Goal: Information Seeking & Learning: Compare options

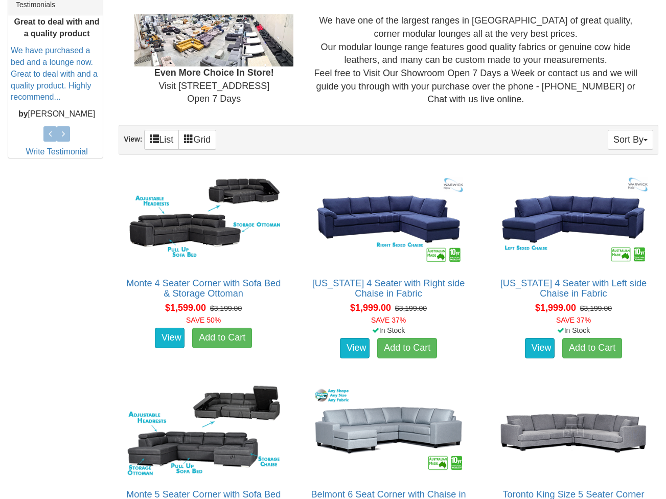
scroll to position [436, 0]
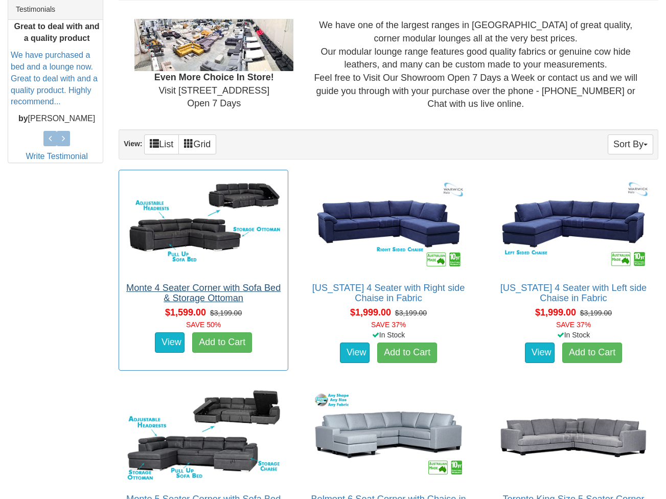
click at [192, 287] on link "Monte 4 Seater Corner with Sofa Bed & Storage Ottoman" at bounding box center [203, 293] width 154 height 20
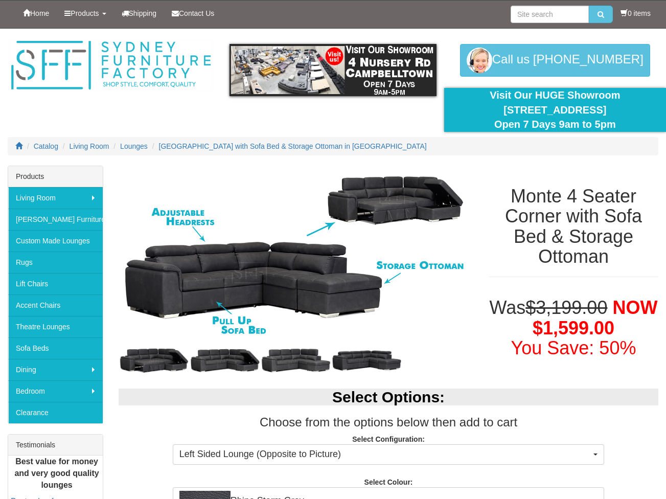
click at [289, 263] on img at bounding box center [296, 254] width 355 height 177
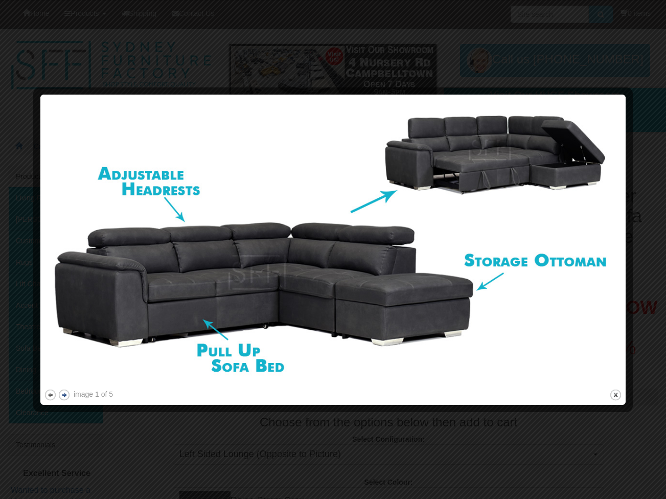
click at [63, 394] on button "next" at bounding box center [64, 395] width 13 height 13
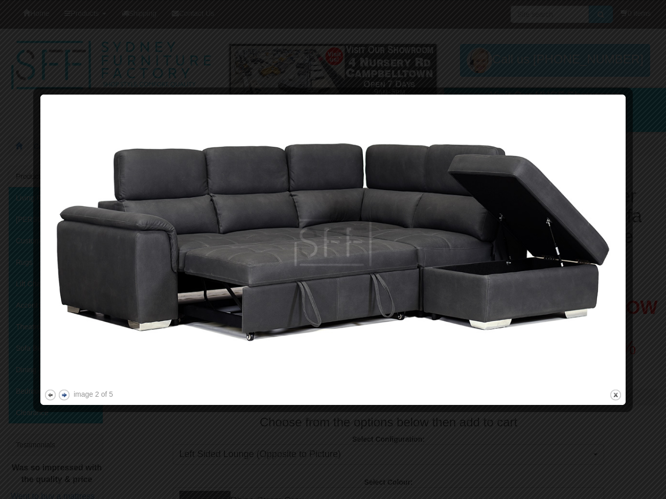
click at [65, 394] on button "next" at bounding box center [64, 395] width 13 height 13
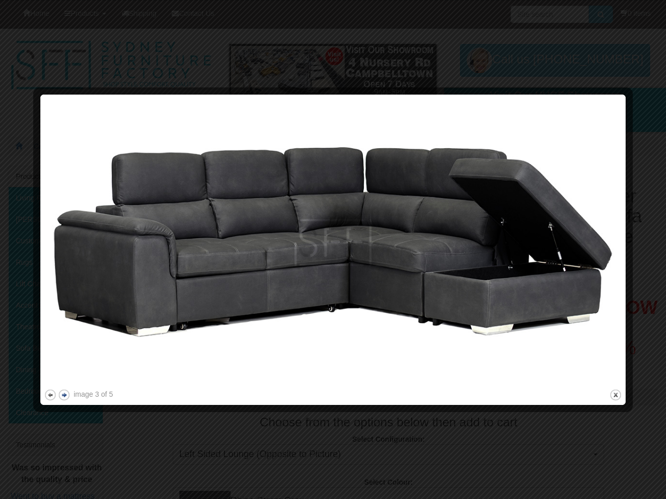
click at [65, 394] on button "next" at bounding box center [64, 395] width 13 height 13
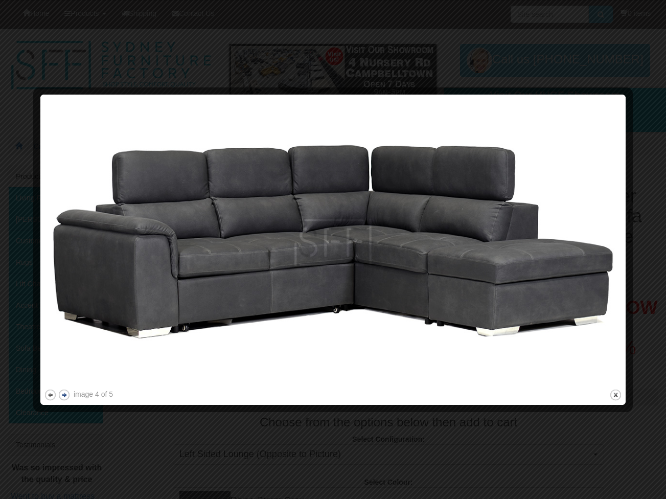
click at [65, 394] on button "next" at bounding box center [64, 395] width 13 height 13
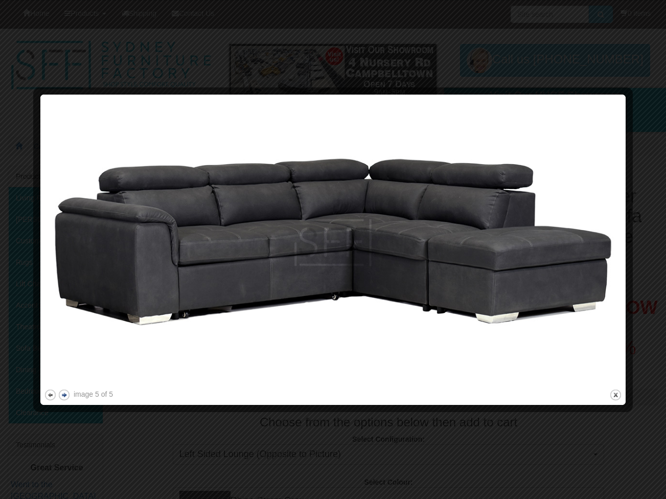
click at [65, 394] on button "next" at bounding box center [64, 395] width 13 height 13
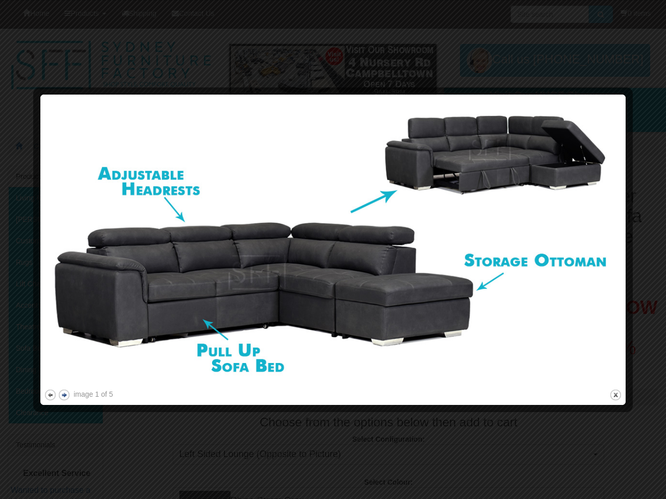
click at [65, 394] on button "next" at bounding box center [64, 395] width 13 height 13
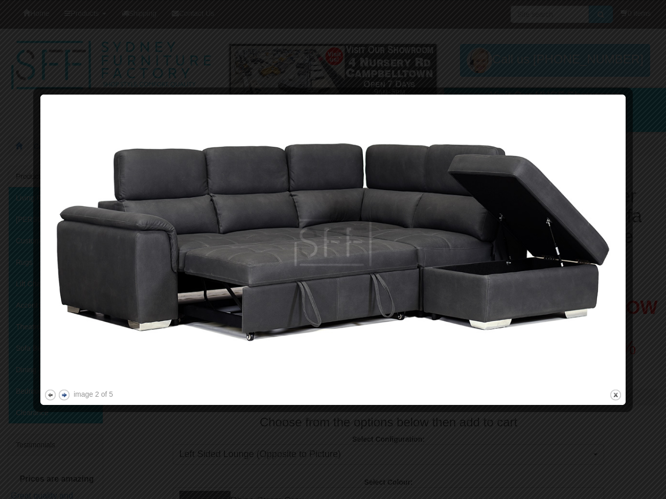
click at [65, 394] on button "next" at bounding box center [64, 395] width 13 height 13
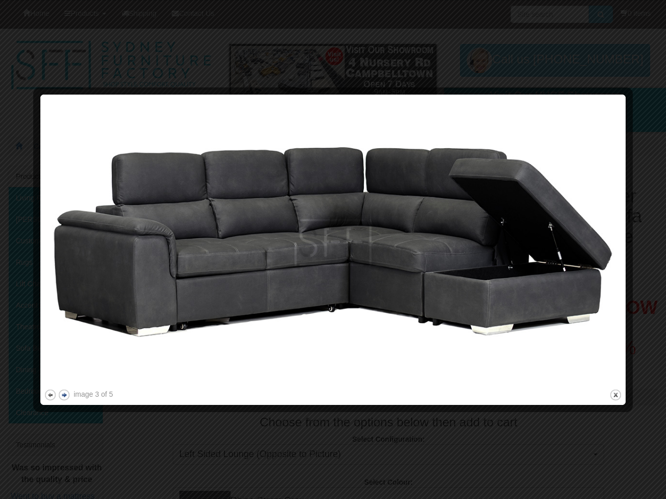
click at [65, 394] on button "next" at bounding box center [64, 395] width 13 height 13
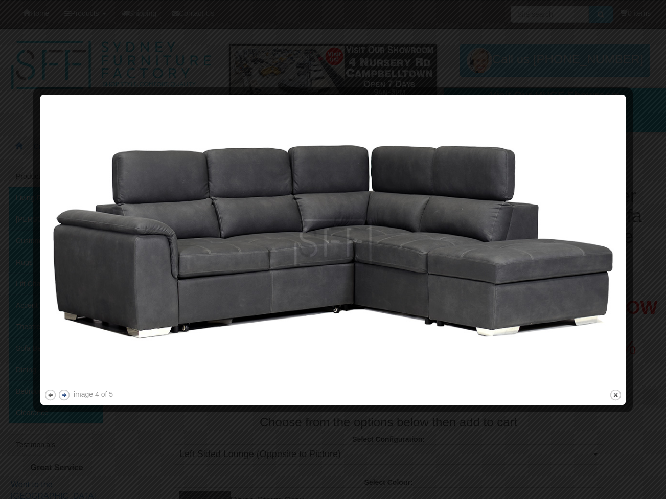
click at [65, 394] on button "next" at bounding box center [64, 395] width 13 height 13
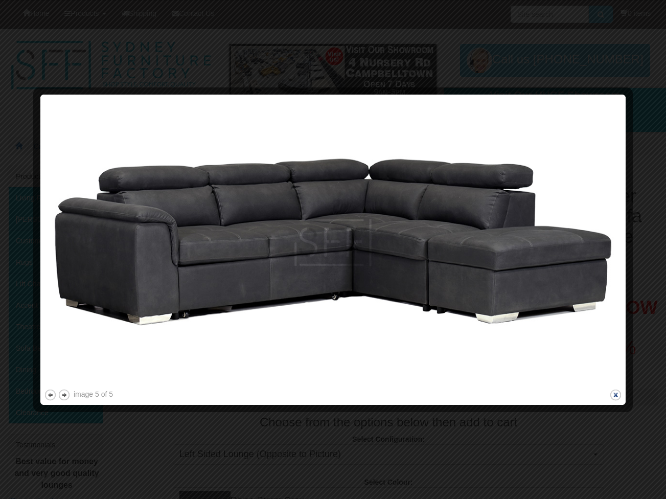
click at [619, 394] on button "close" at bounding box center [615, 395] width 13 height 13
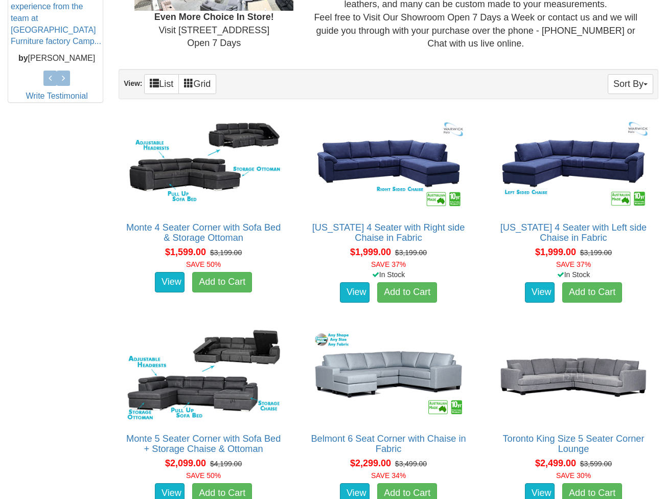
scroll to position [496, 0]
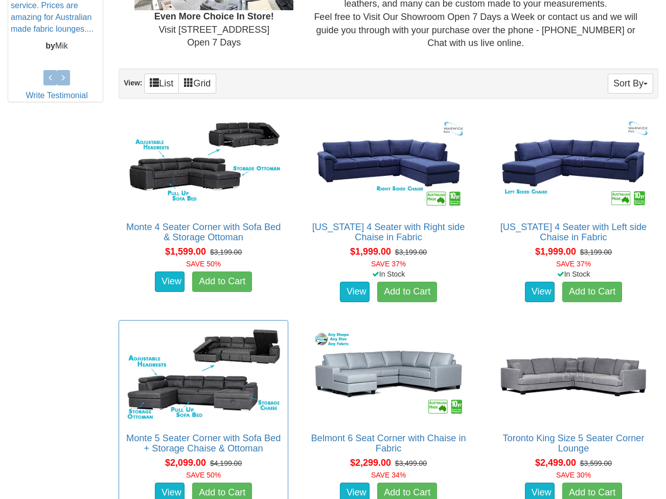
click at [180, 390] on img at bounding box center [203, 374] width 158 height 97
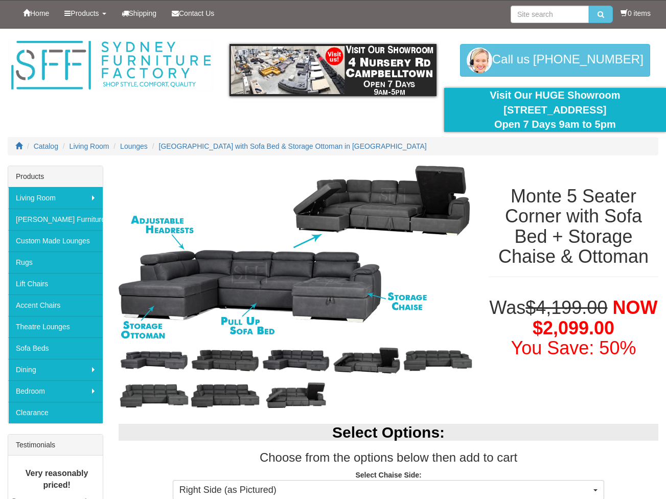
click at [181, 295] on img at bounding box center [296, 254] width 355 height 177
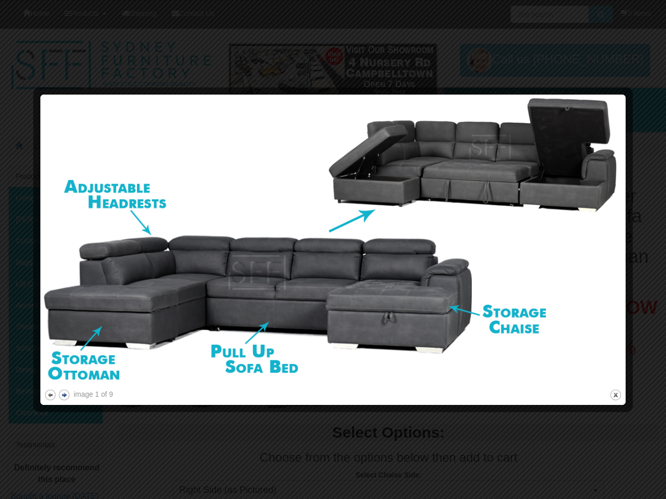
click at [63, 396] on button "next" at bounding box center [64, 395] width 13 height 13
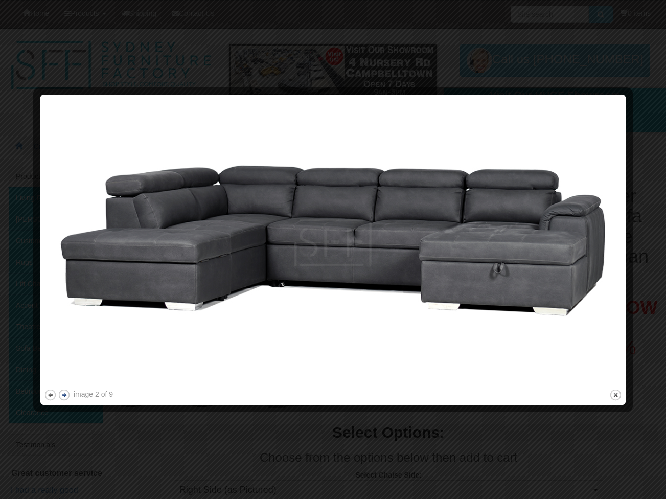
click at [64, 394] on button "next" at bounding box center [64, 395] width 13 height 13
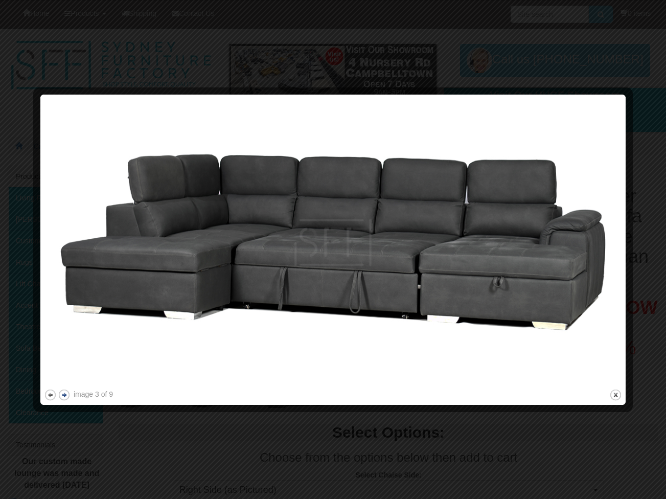
click at [64, 394] on button "next" at bounding box center [64, 395] width 13 height 13
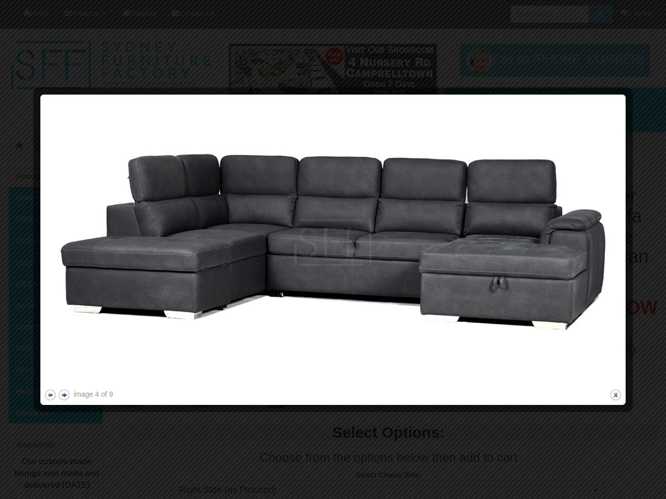
click at [64, 394] on button "next" at bounding box center [64, 395] width 13 height 13
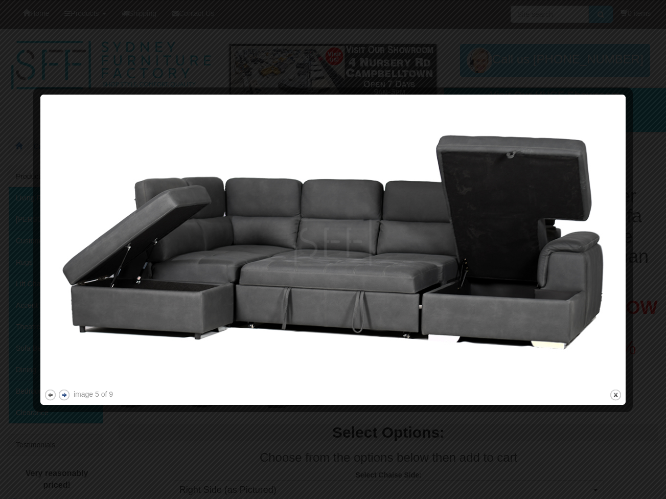
click at [64, 394] on button "next" at bounding box center [64, 395] width 13 height 13
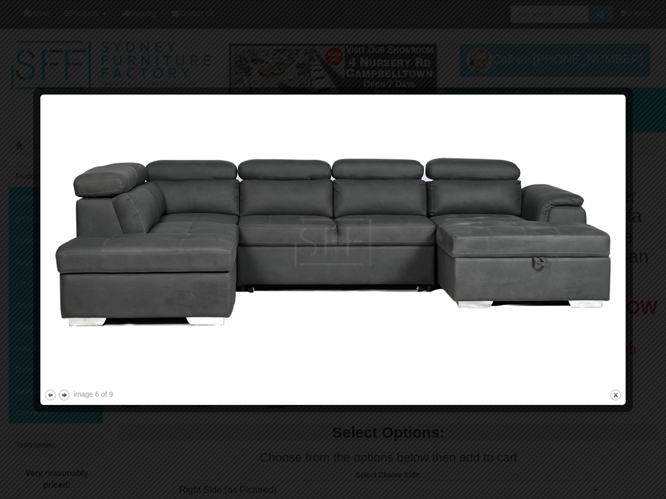
click at [64, 394] on button "next" at bounding box center [64, 395] width 13 height 13
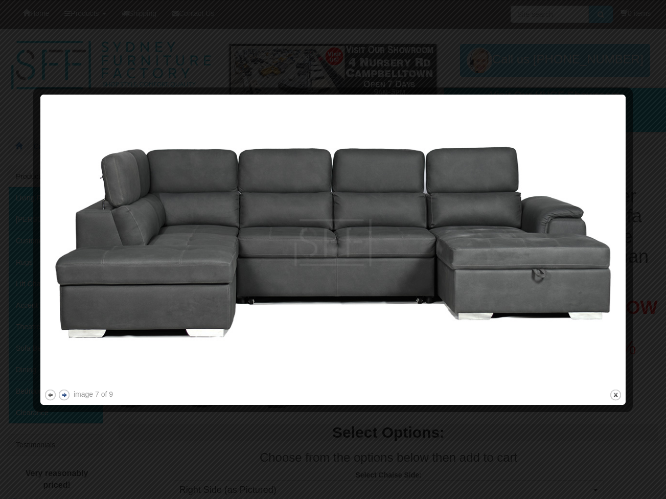
click at [64, 394] on button "next" at bounding box center [64, 395] width 13 height 13
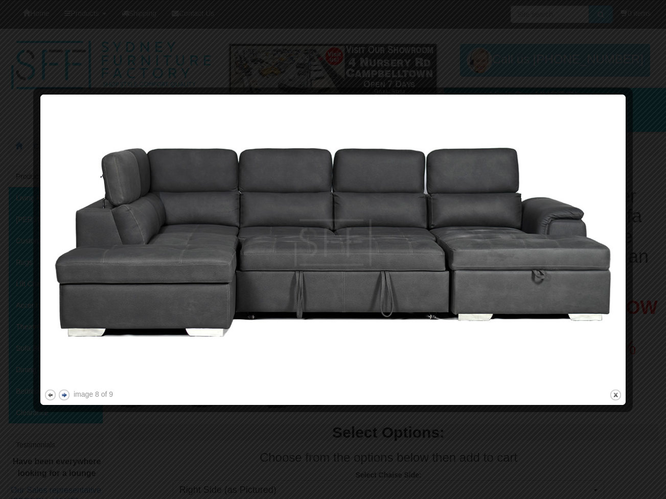
click at [64, 394] on button "next" at bounding box center [64, 395] width 13 height 13
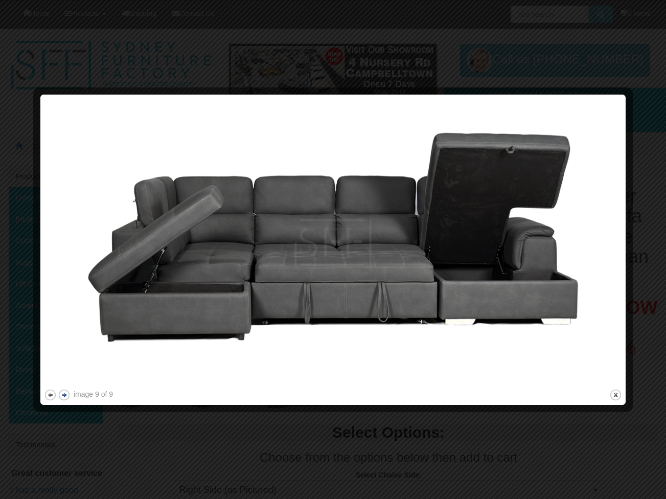
click at [64, 394] on button "next" at bounding box center [64, 395] width 13 height 13
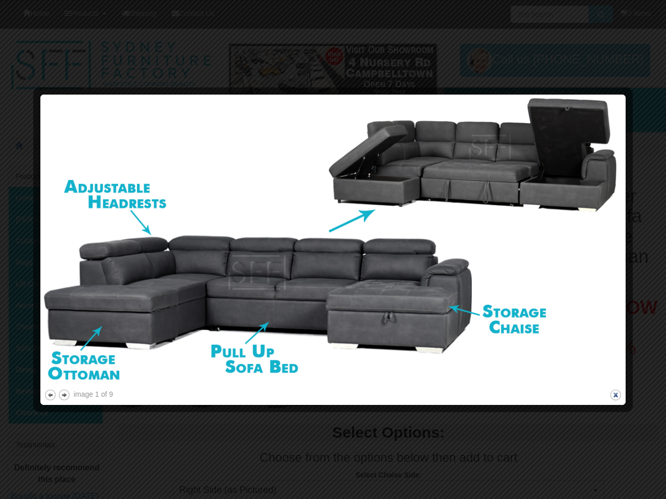
click at [614, 389] on button "close" at bounding box center [615, 395] width 13 height 13
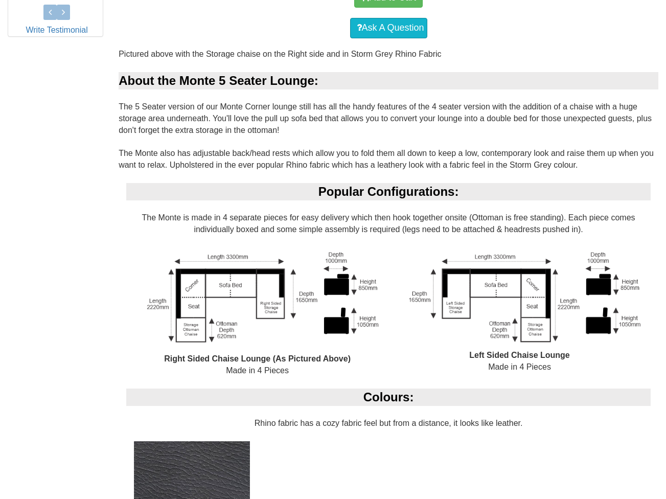
scroll to position [573, 0]
